Goal: Information Seeking & Learning: Learn about a topic

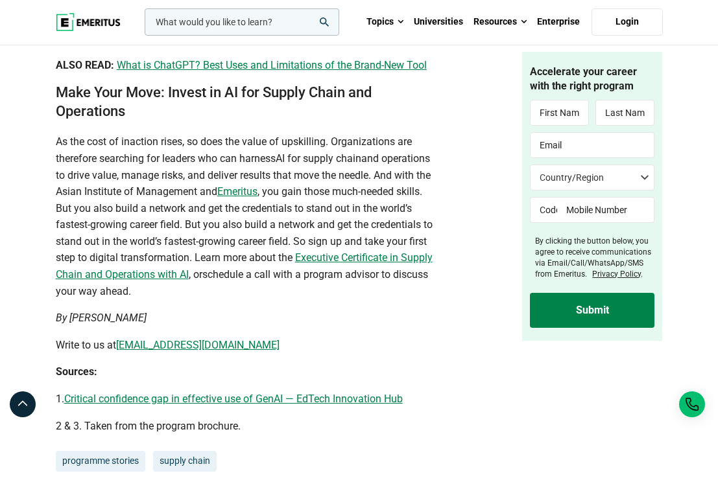
scroll to position [4540, 0]
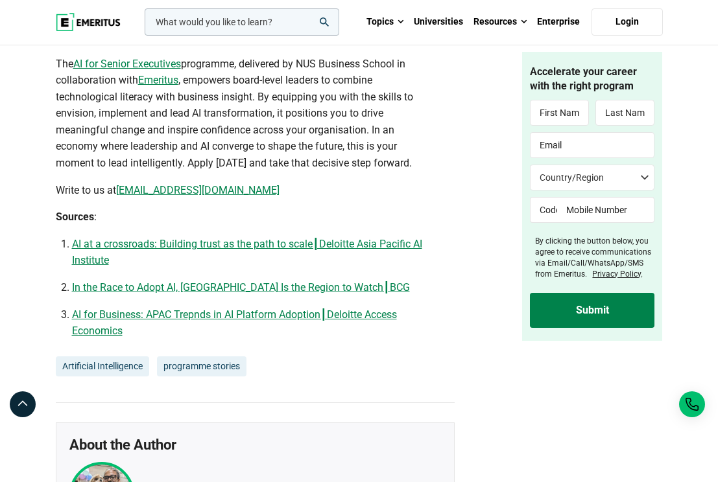
scroll to position [3833, 0]
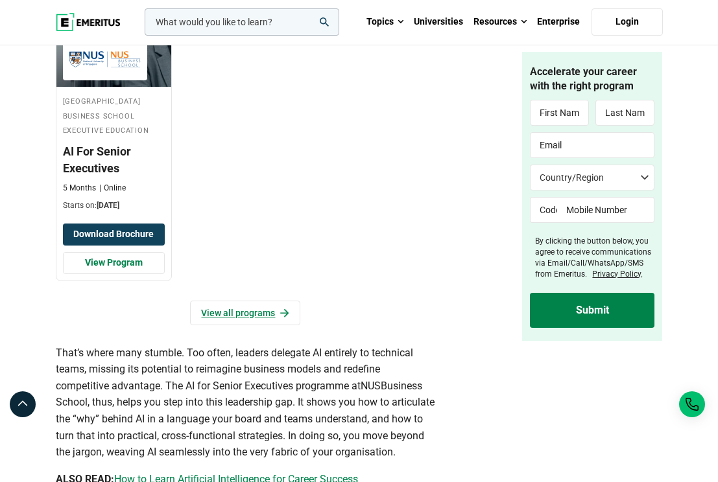
scroll to position [2255, 0]
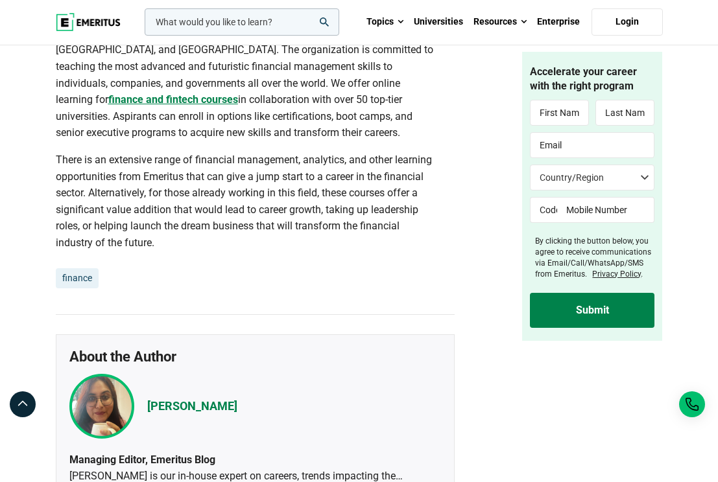
scroll to position [5145, 0]
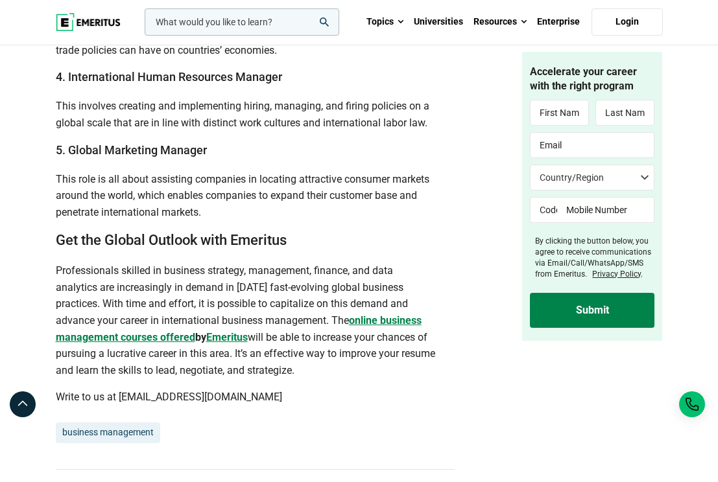
scroll to position [3364, 0]
